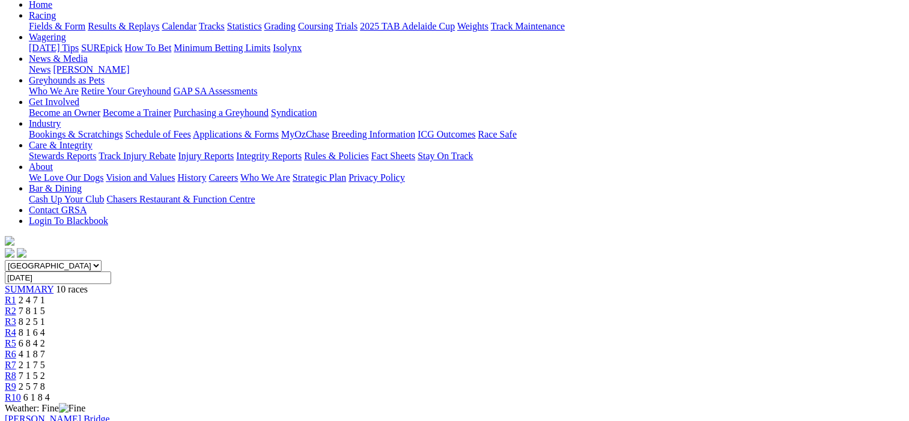
scroll to position [120, 0]
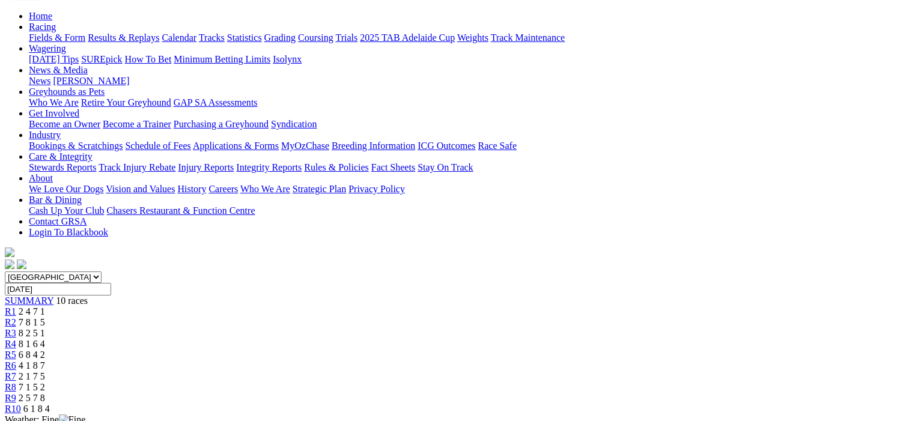
click at [16, 317] on span "R2" at bounding box center [10, 322] width 11 height 10
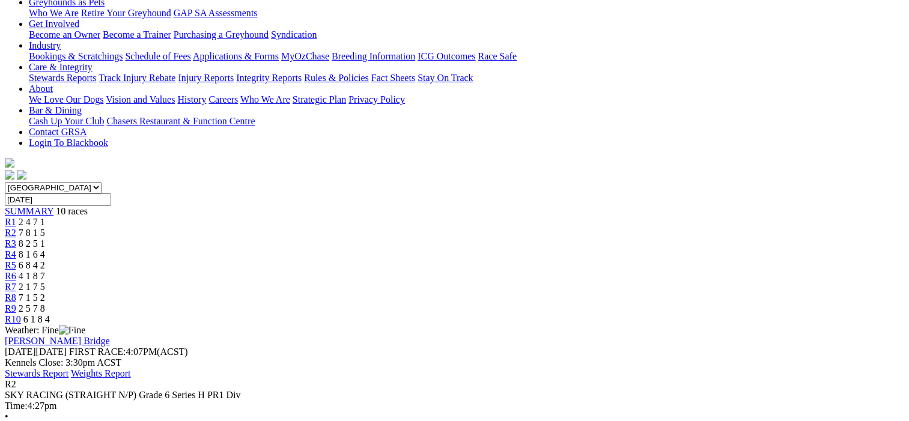
scroll to position [180, 0]
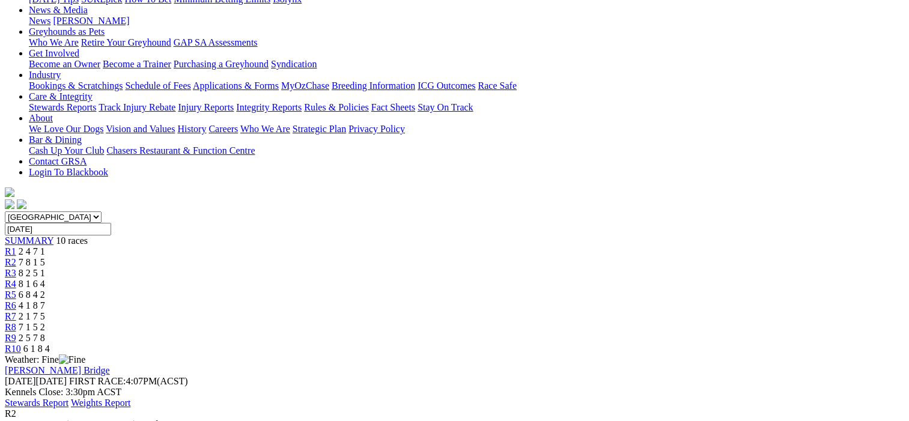
click at [45, 268] on span "8 2 5 1" at bounding box center [32, 273] width 26 height 10
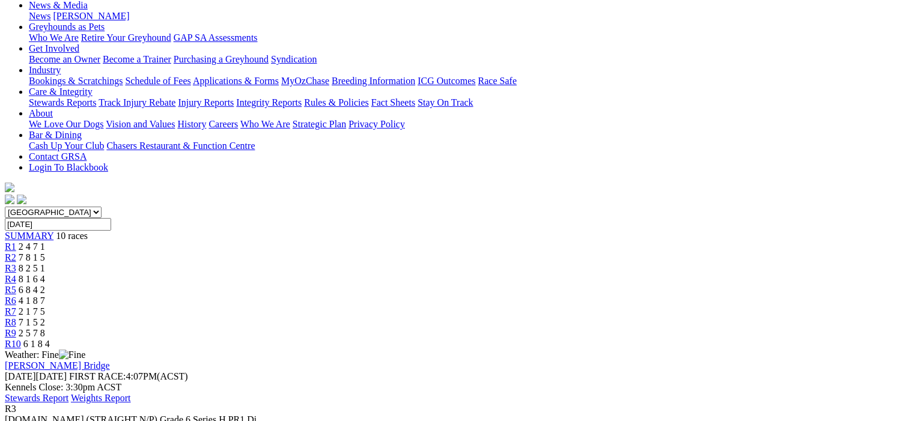
scroll to position [120, 0]
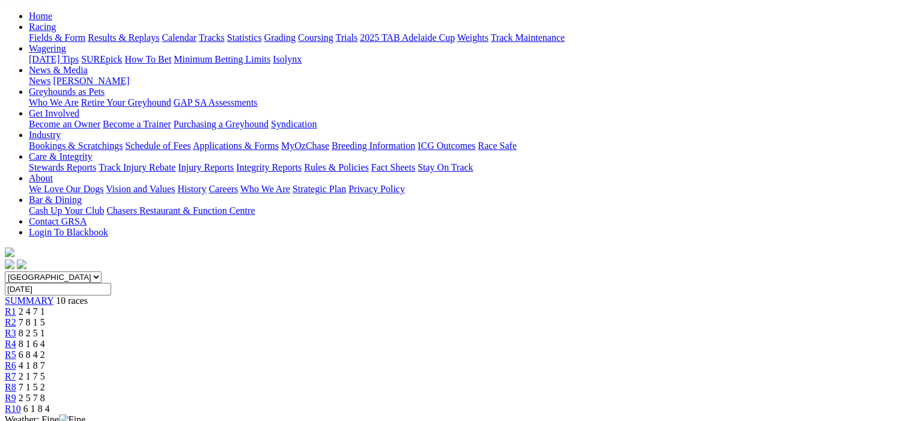
click at [16, 339] on span "R4" at bounding box center [10, 344] width 11 height 10
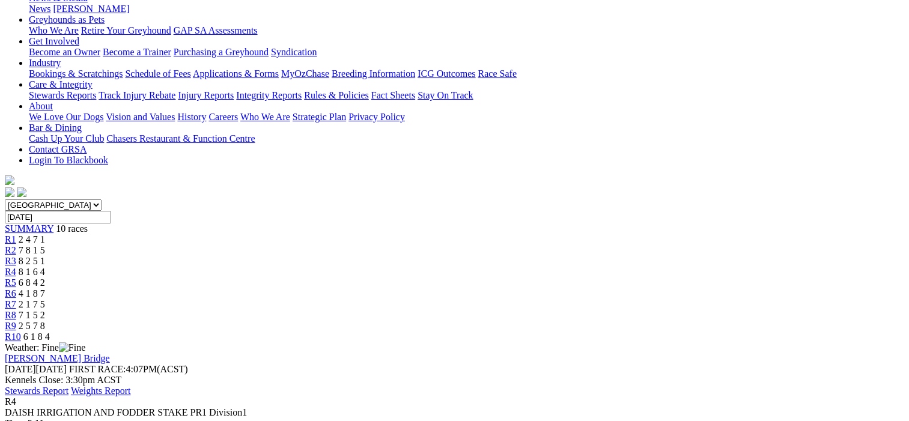
scroll to position [120, 0]
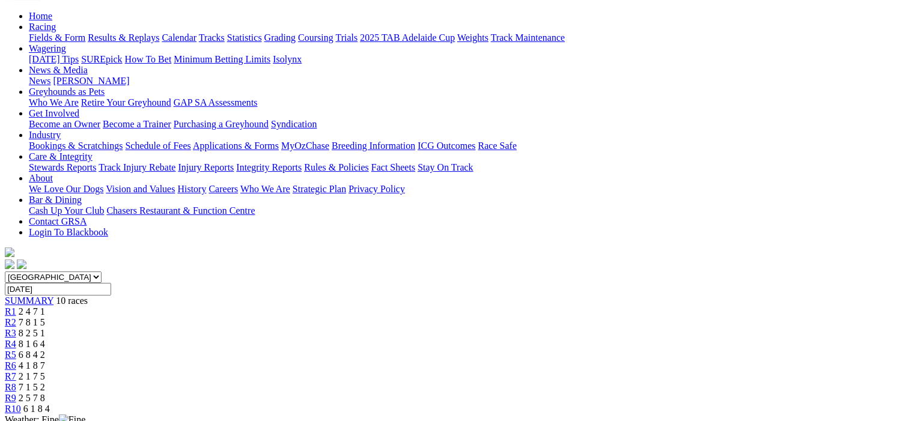
click at [16, 350] on span "R5" at bounding box center [10, 355] width 11 height 10
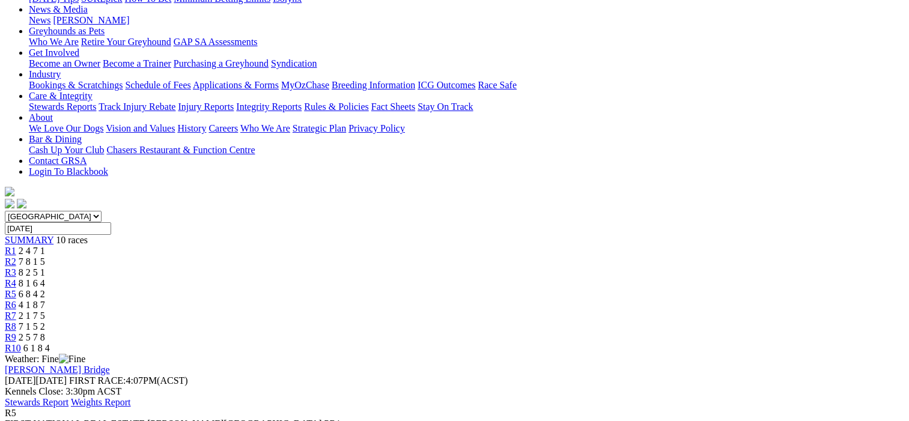
scroll to position [60, 0]
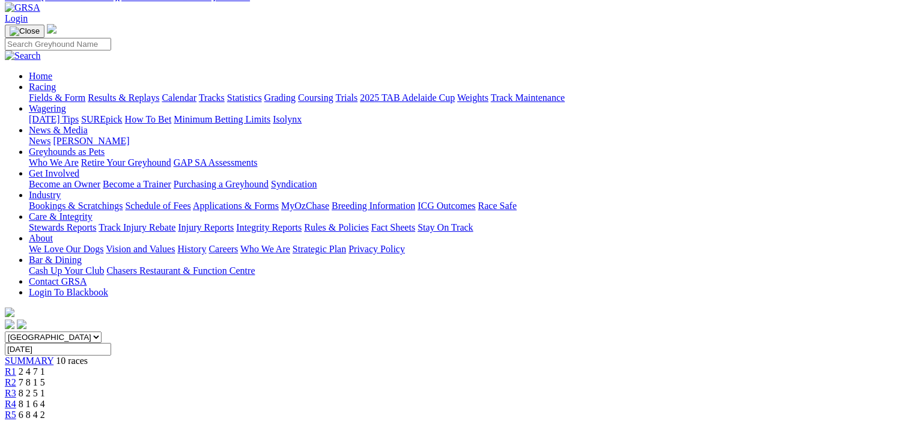
click at [16, 421] on span "R6" at bounding box center [10, 426] width 11 height 10
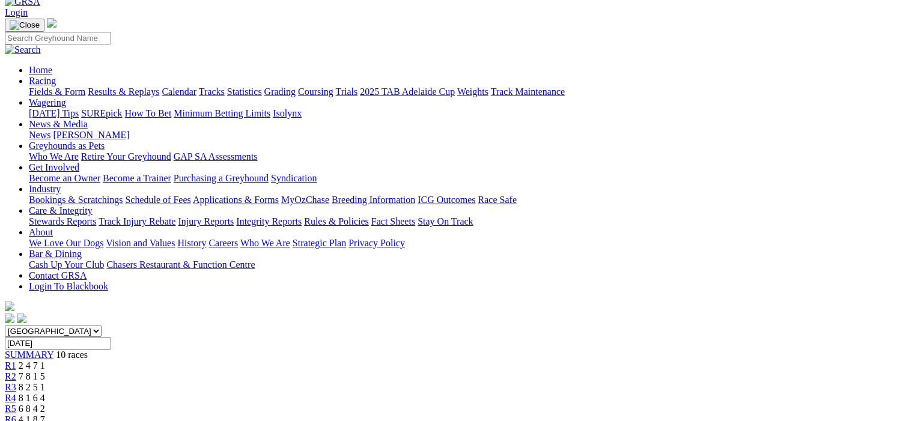
scroll to position [60, 0]
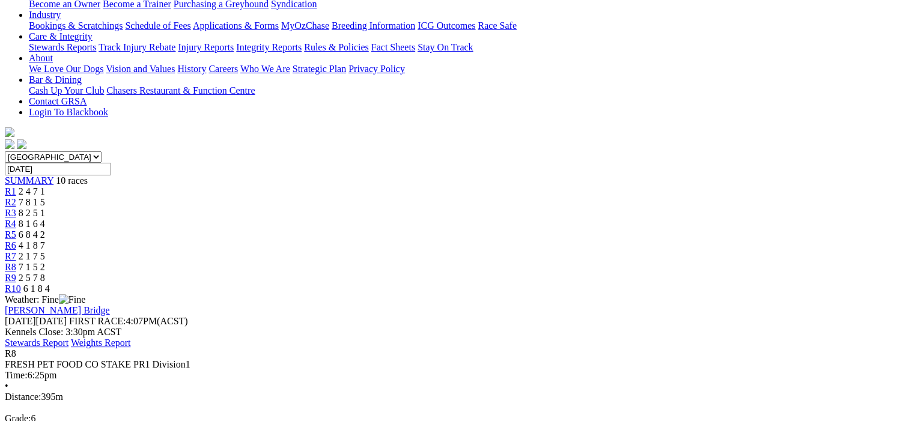
scroll to position [120, 0]
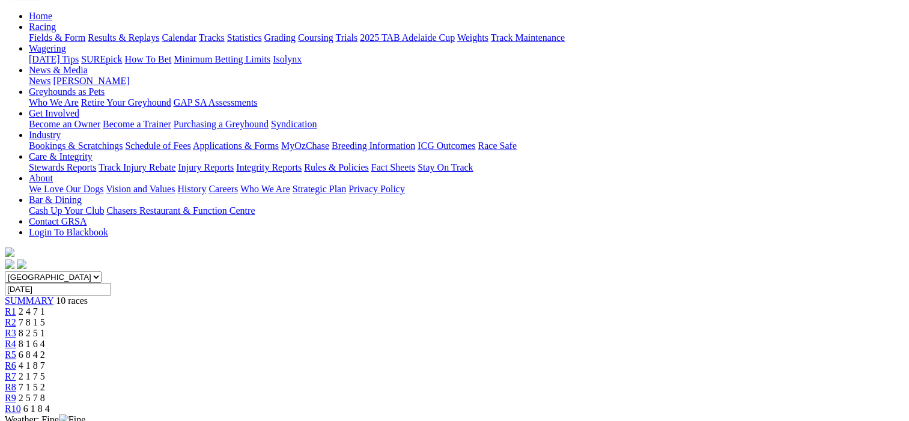
click at [16, 393] on span "R9" at bounding box center [10, 398] width 11 height 10
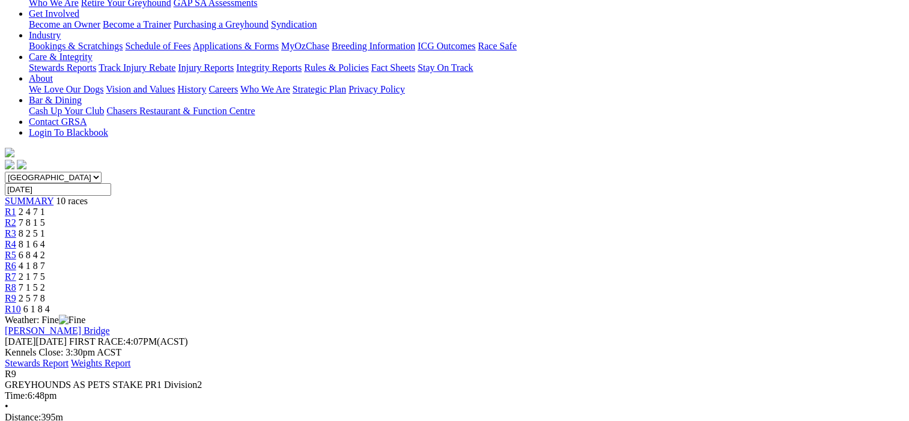
scroll to position [120, 0]
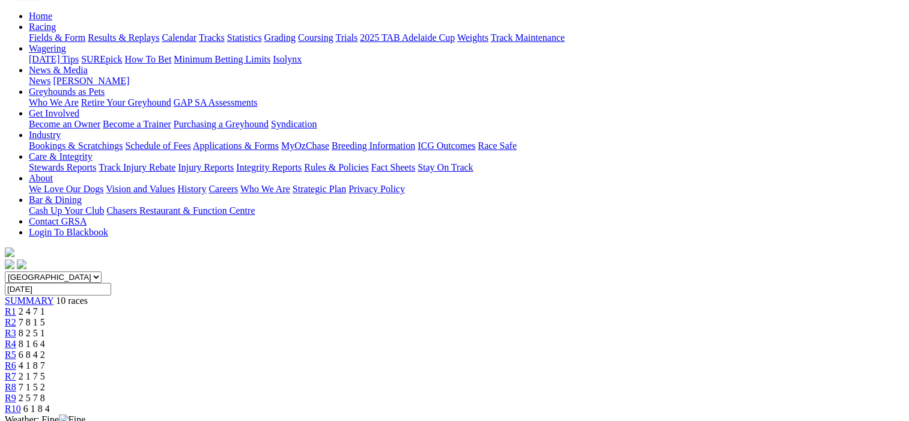
click at [21, 404] on span "R10" at bounding box center [13, 409] width 16 height 10
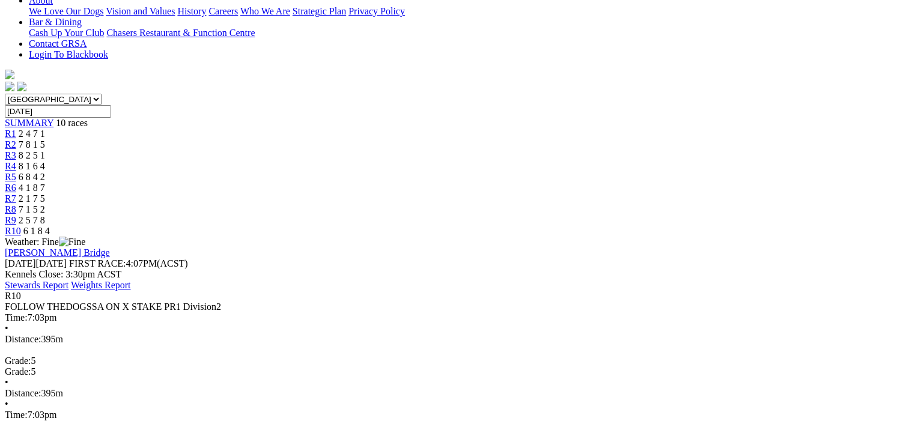
scroll to position [300, 0]
